Goal: Information Seeking & Learning: Learn about a topic

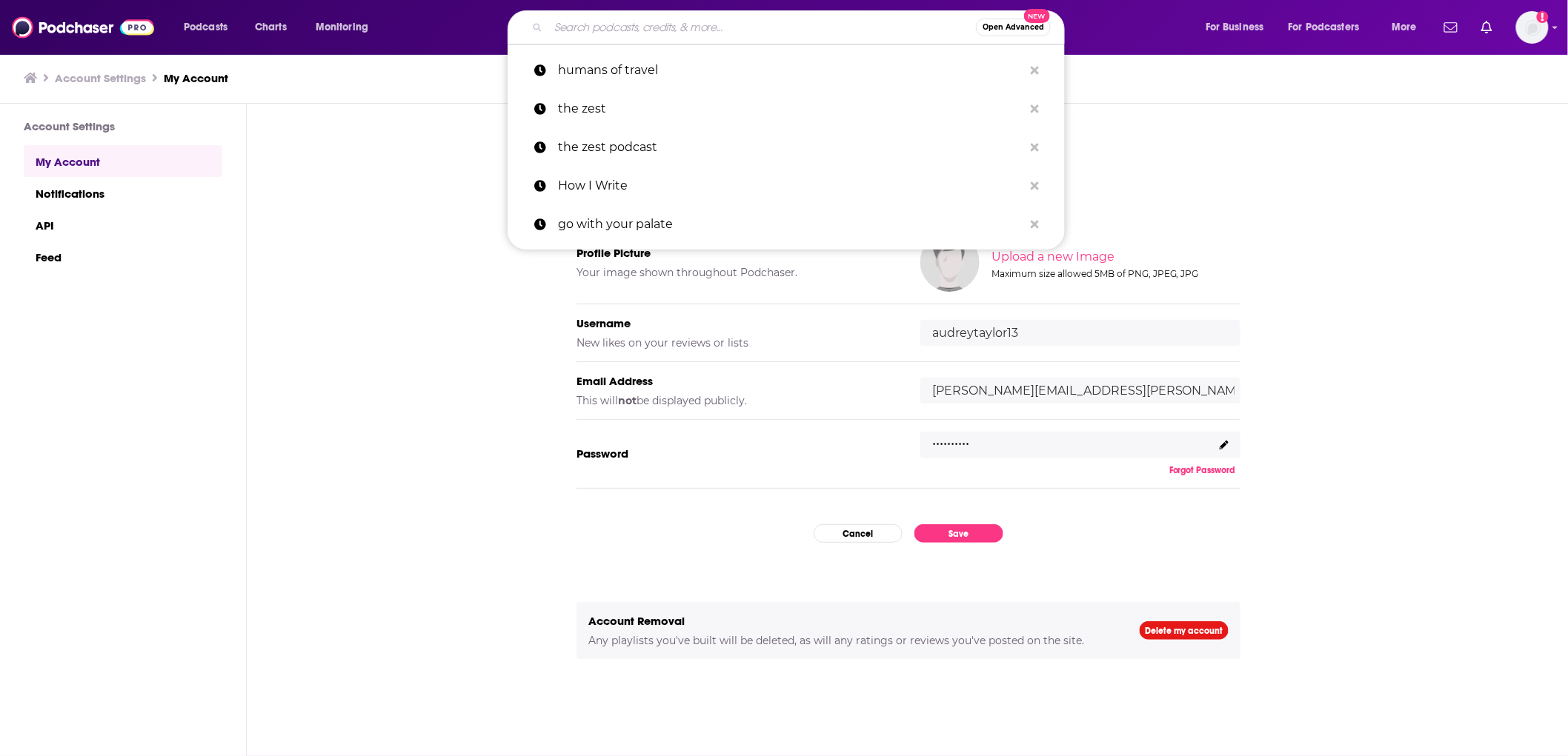
click at [654, 28] on input "Search podcasts, credits, & more..." at bounding box center [762, 27] width 428 height 24
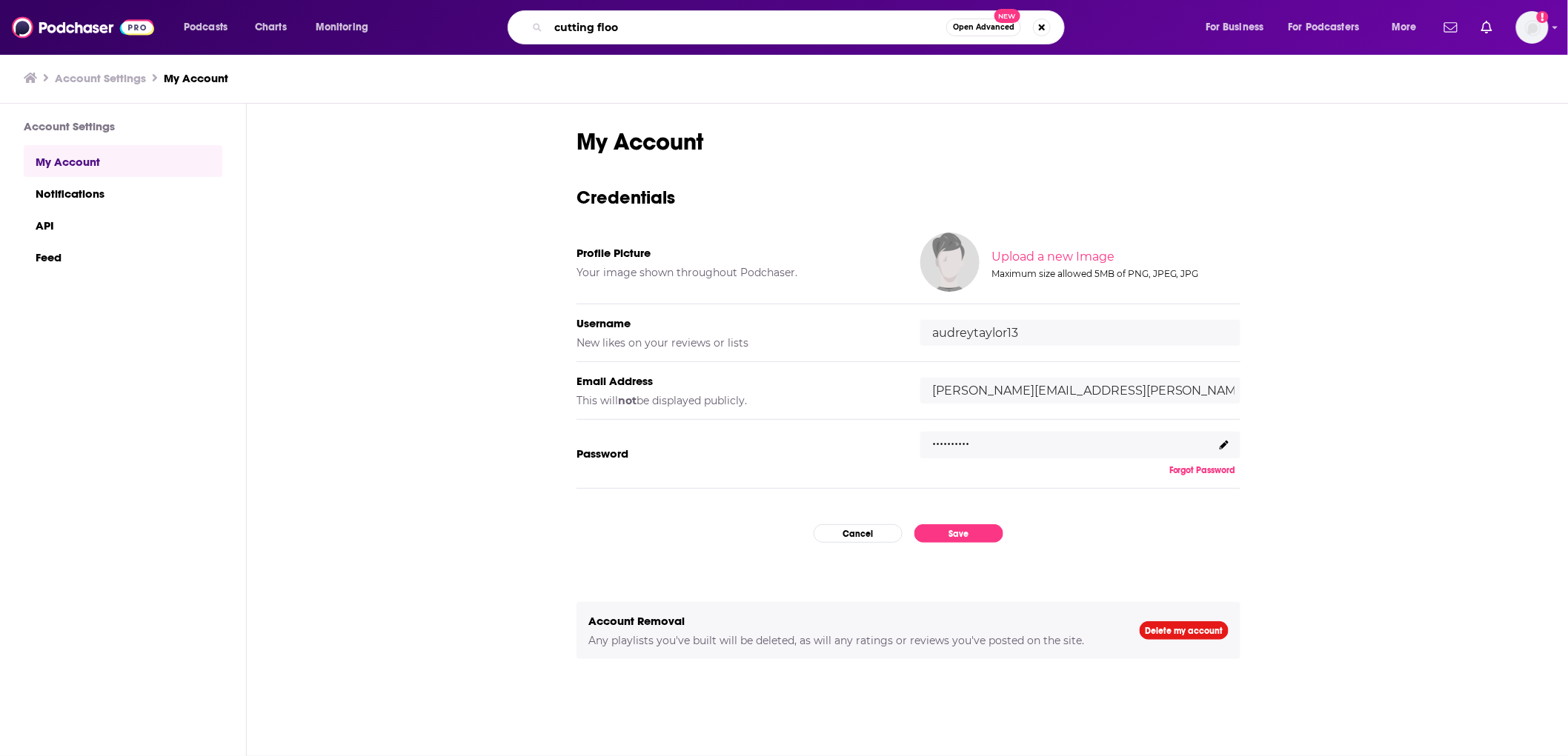
type input "cutting floor"
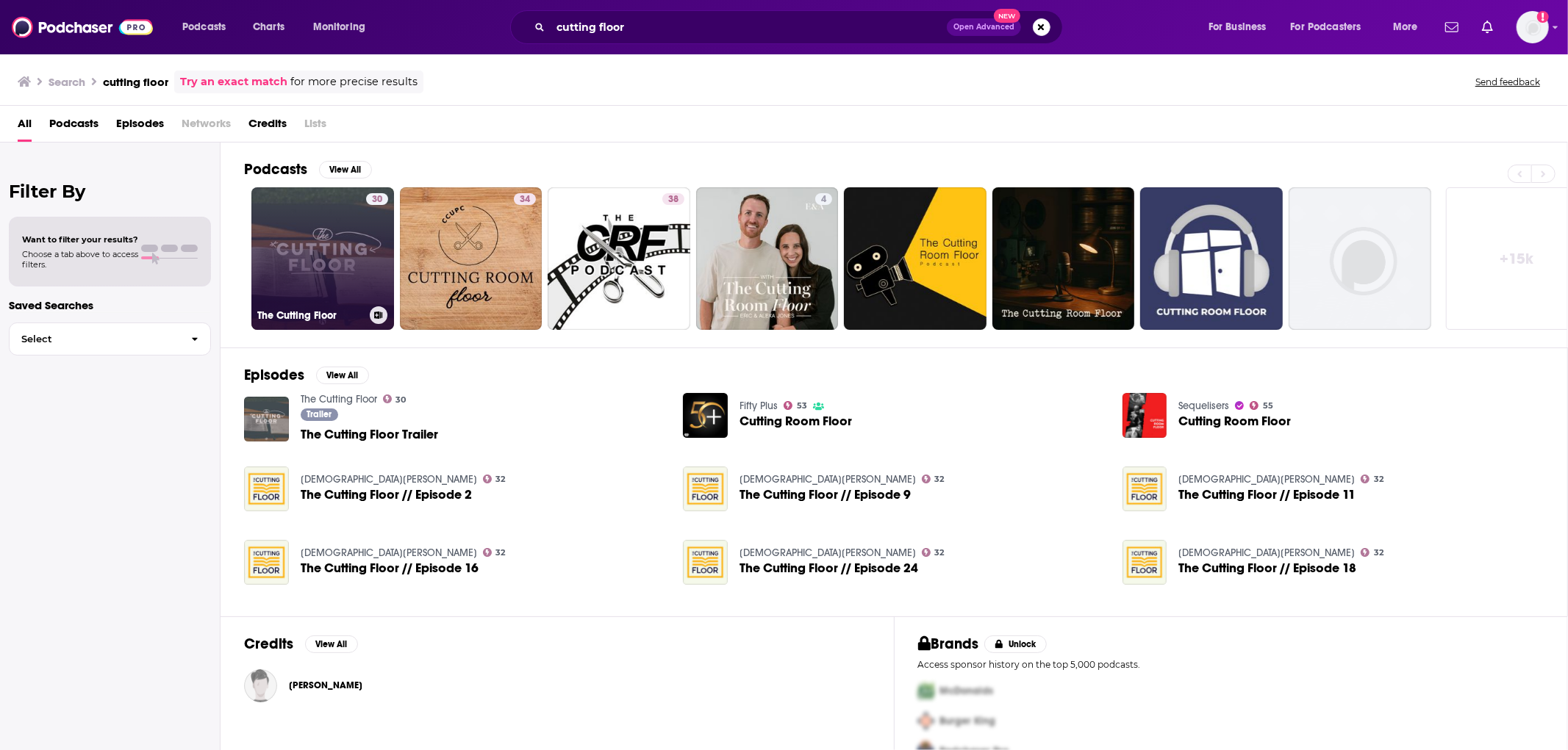
click at [357, 261] on link "30 The Cutting Floor" at bounding box center [323, 258] width 143 height 143
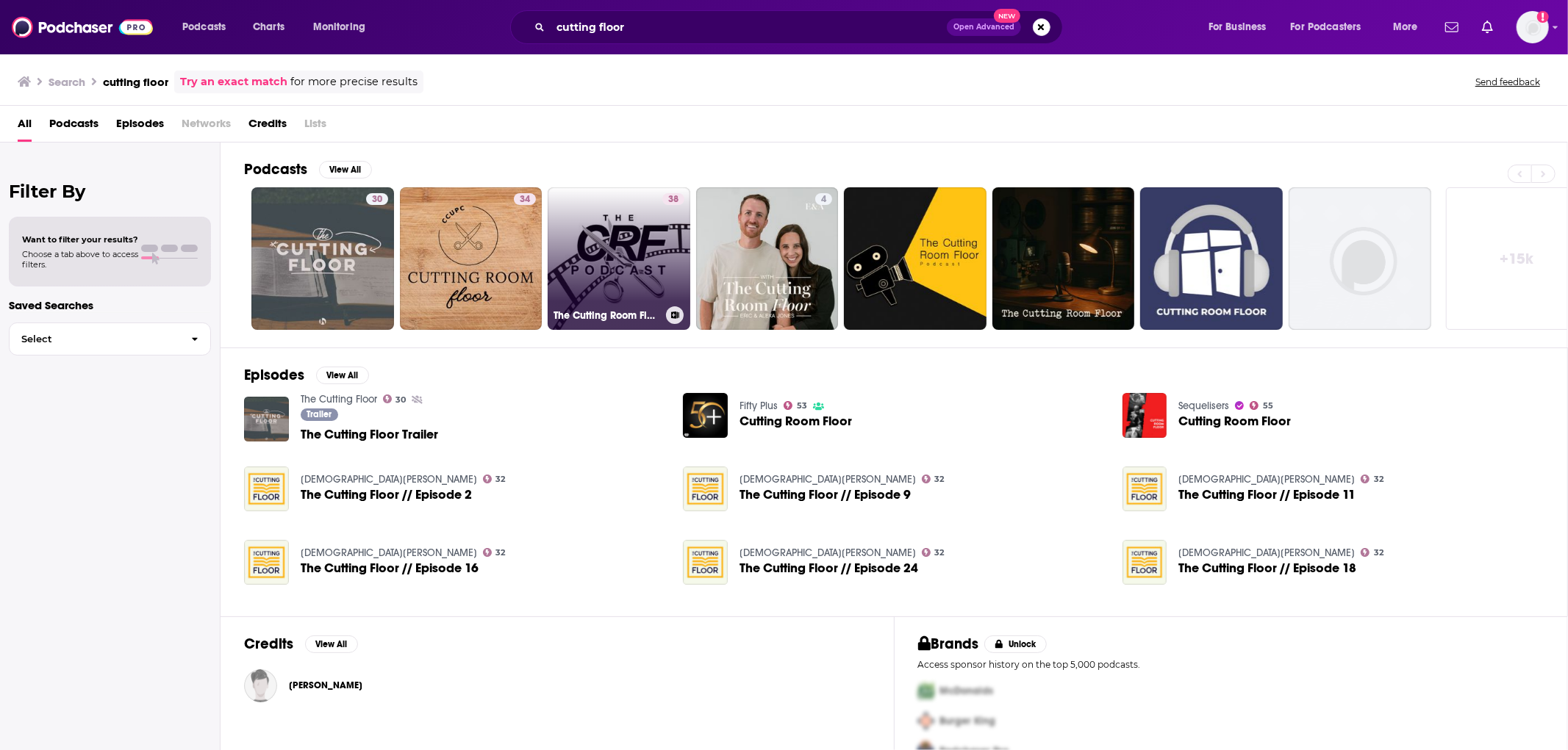
click at [615, 266] on link "38 The Cutting Room Floor Podcast with [PERSON_NAME] and [PERSON_NAME]" at bounding box center [619, 258] width 143 height 143
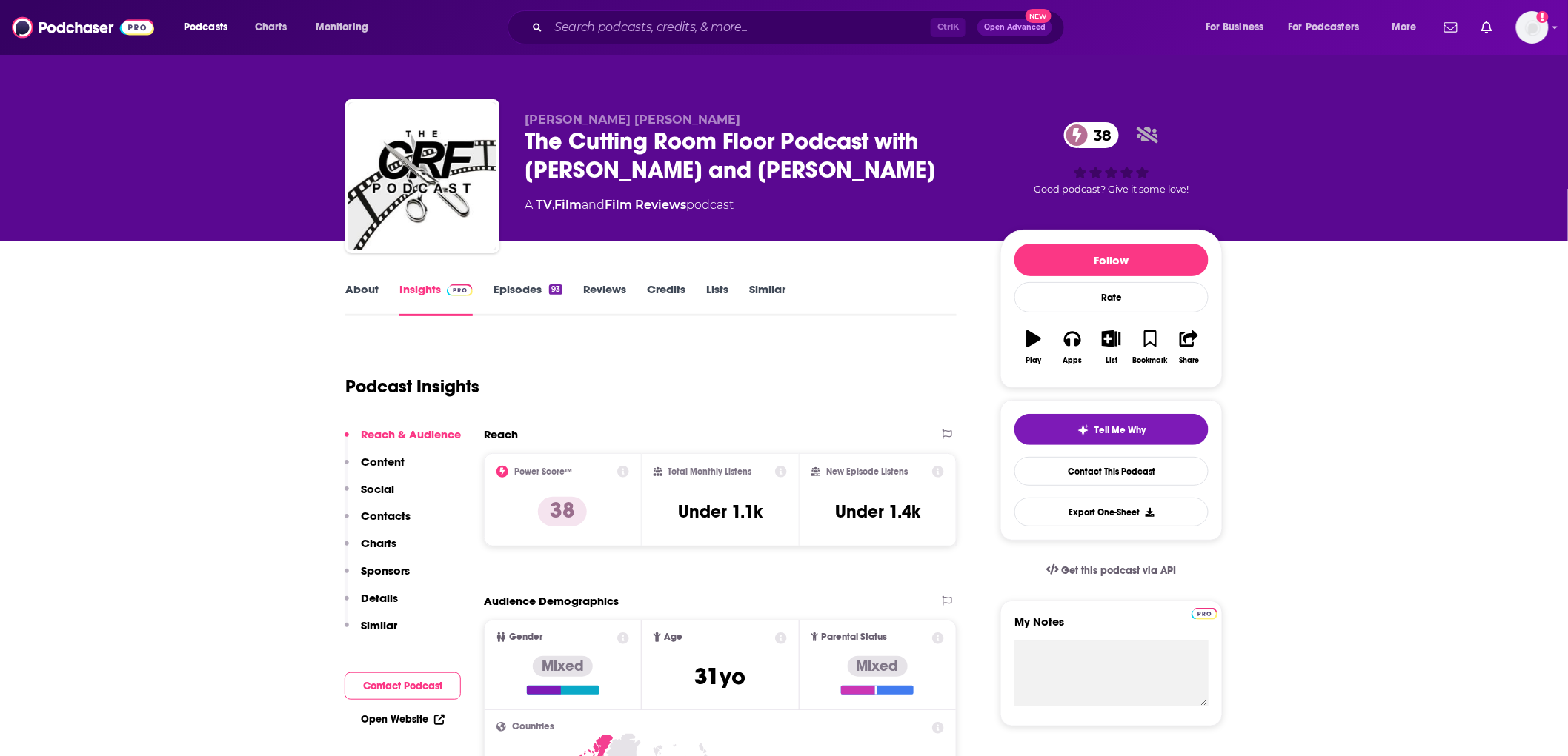
click at [369, 284] on link "About" at bounding box center [362, 299] width 34 height 34
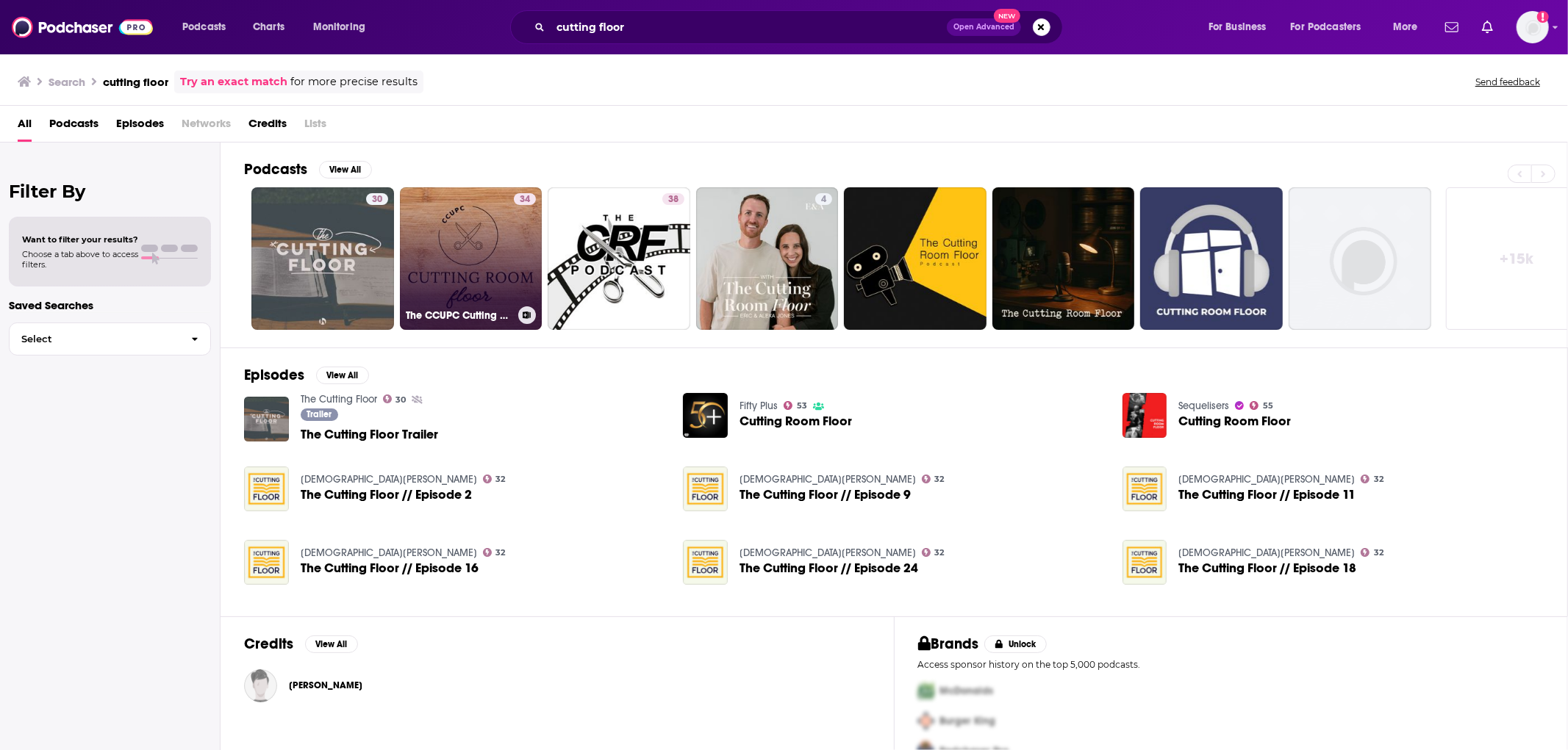
click at [489, 245] on link "34 The CCUPC Cutting Room Floor" at bounding box center [471, 258] width 143 height 143
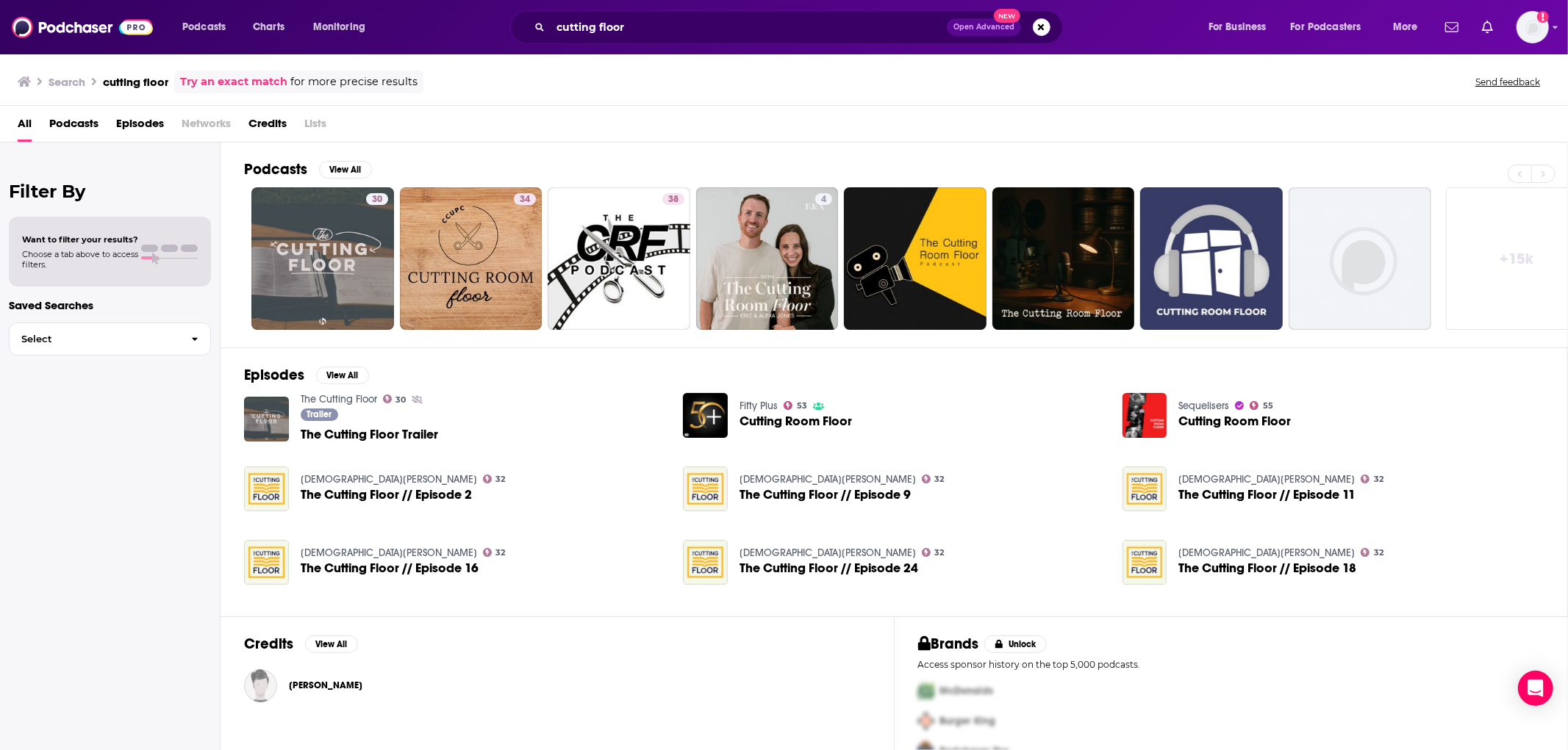
scroll to position [30, 0]
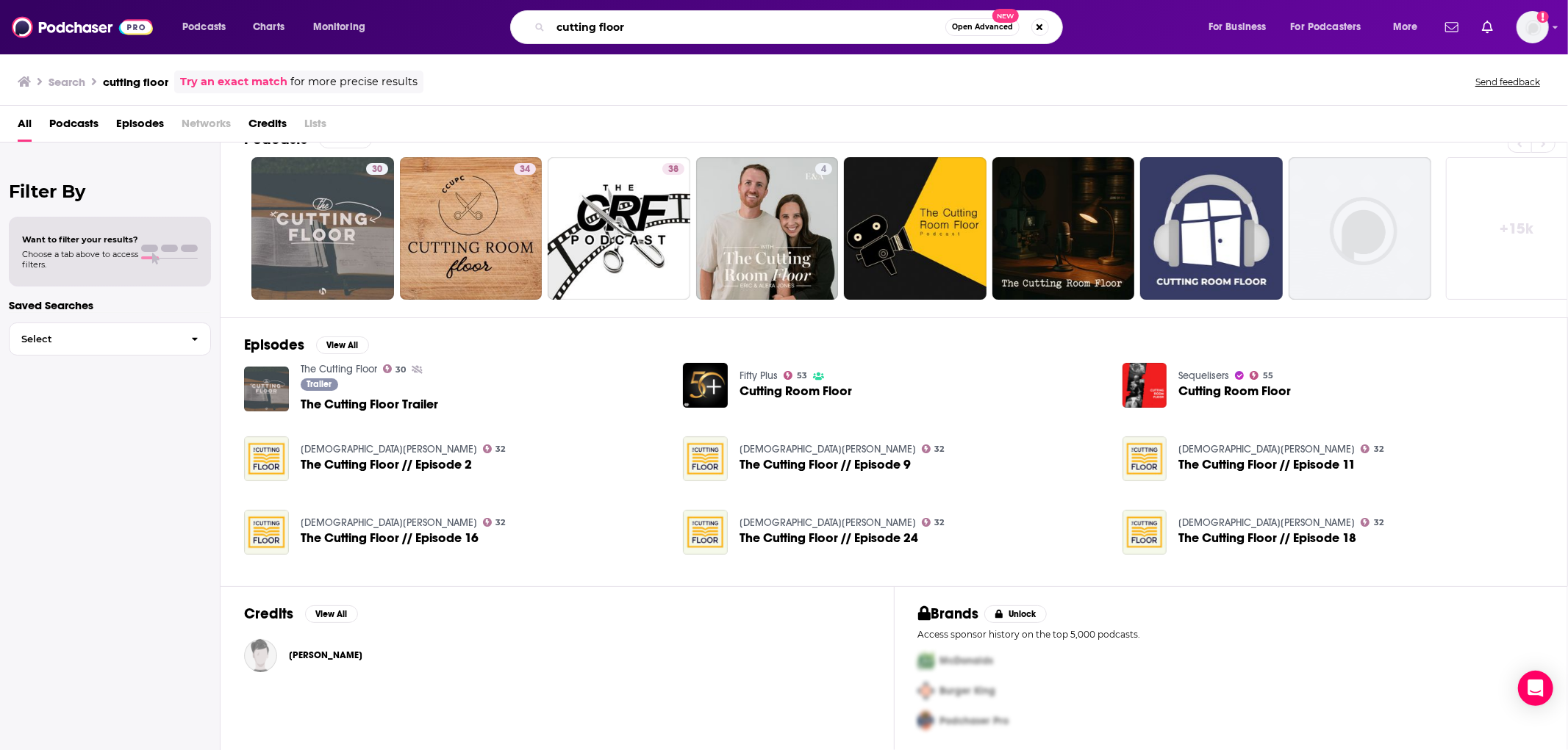
drag, startPoint x: 633, startPoint y: 29, endPoint x: 586, endPoint y: 25, distance: 47.2
click at [586, 25] on input "cutting floor" at bounding box center [748, 27] width 395 height 24
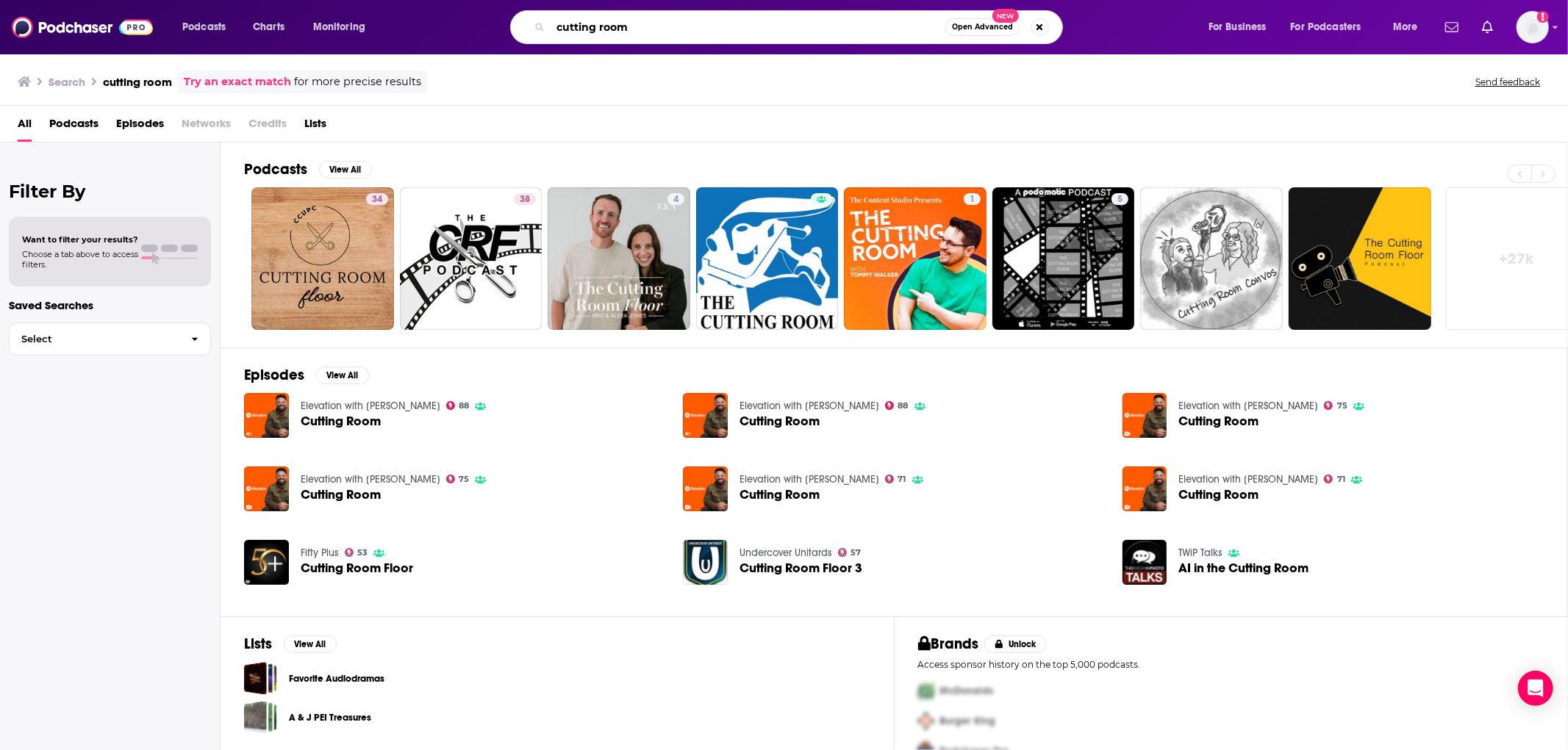
click at [659, 26] on input "cutting room" at bounding box center [748, 27] width 395 height 24
type input "cutting room [PERSON_NAME]"
